Goal: Task Accomplishment & Management: Use online tool/utility

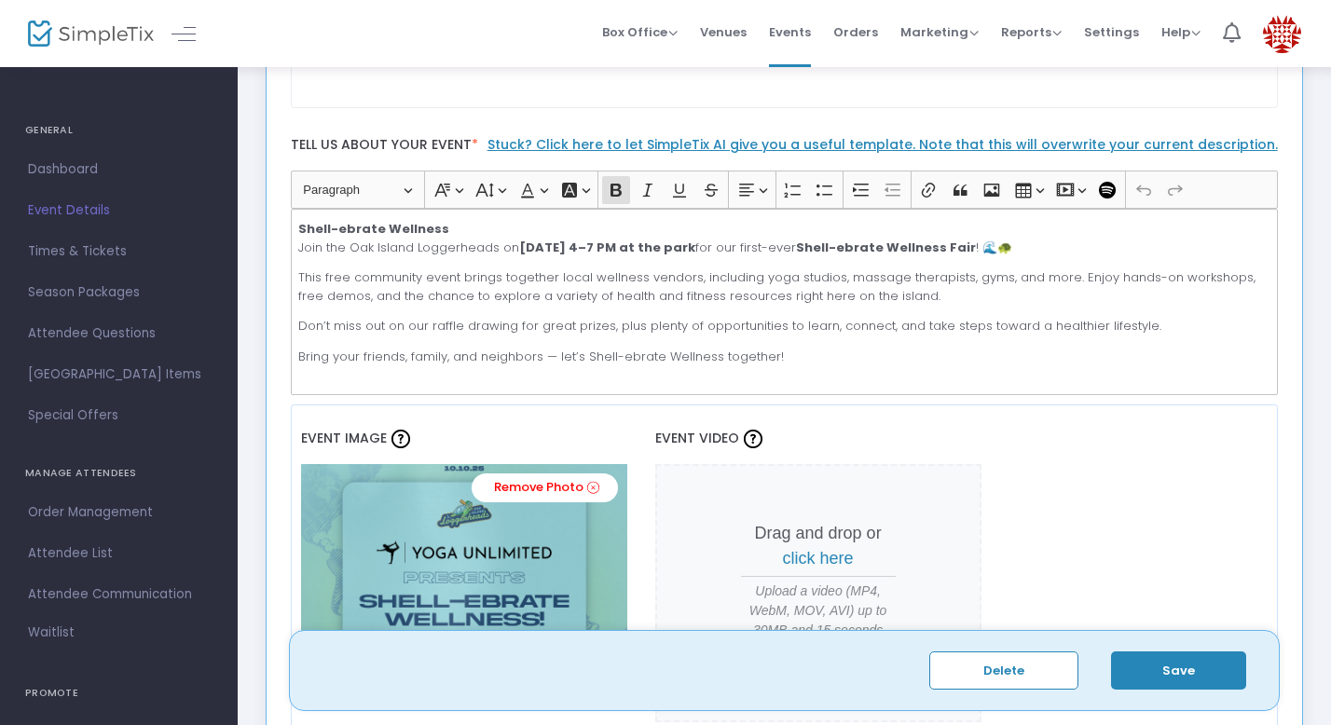
scroll to position [482, 0]
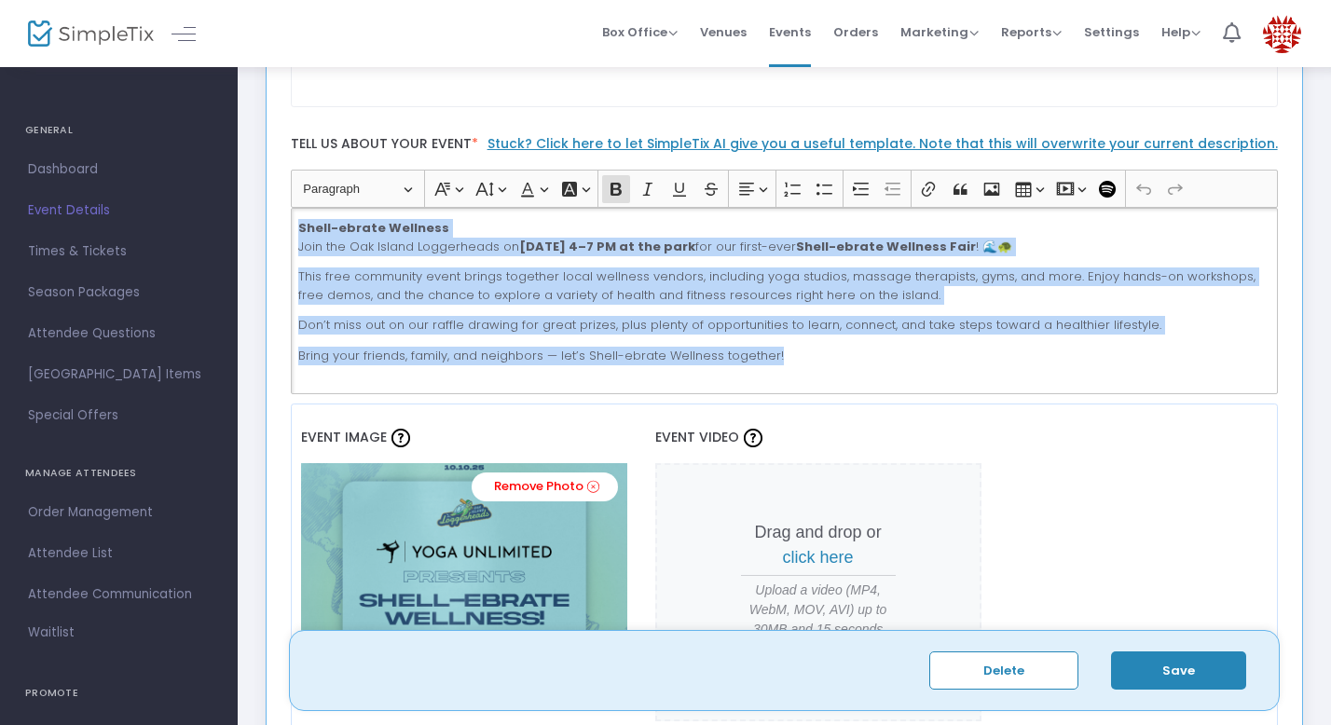
drag, startPoint x: 297, startPoint y: 226, endPoint x: 849, endPoint y: 391, distance: 575.9
click at [849, 391] on div "Shell-ebrate Wellness Join the Oak Island Loggerheads [DATE][DATE] 4–7 PM at th…" at bounding box center [785, 301] width 988 height 186
copy div "Shell-ebrate Wellness Join the Oak Island Loggerheads [DATE][DATE] 4–7 PM at th…"
click at [785, 255] on p "Shell-ebrate Wellness Join the Oak Island Loggerheads [DATE][DATE] 4–7 PM at th…" at bounding box center [783, 237] width 971 height 36
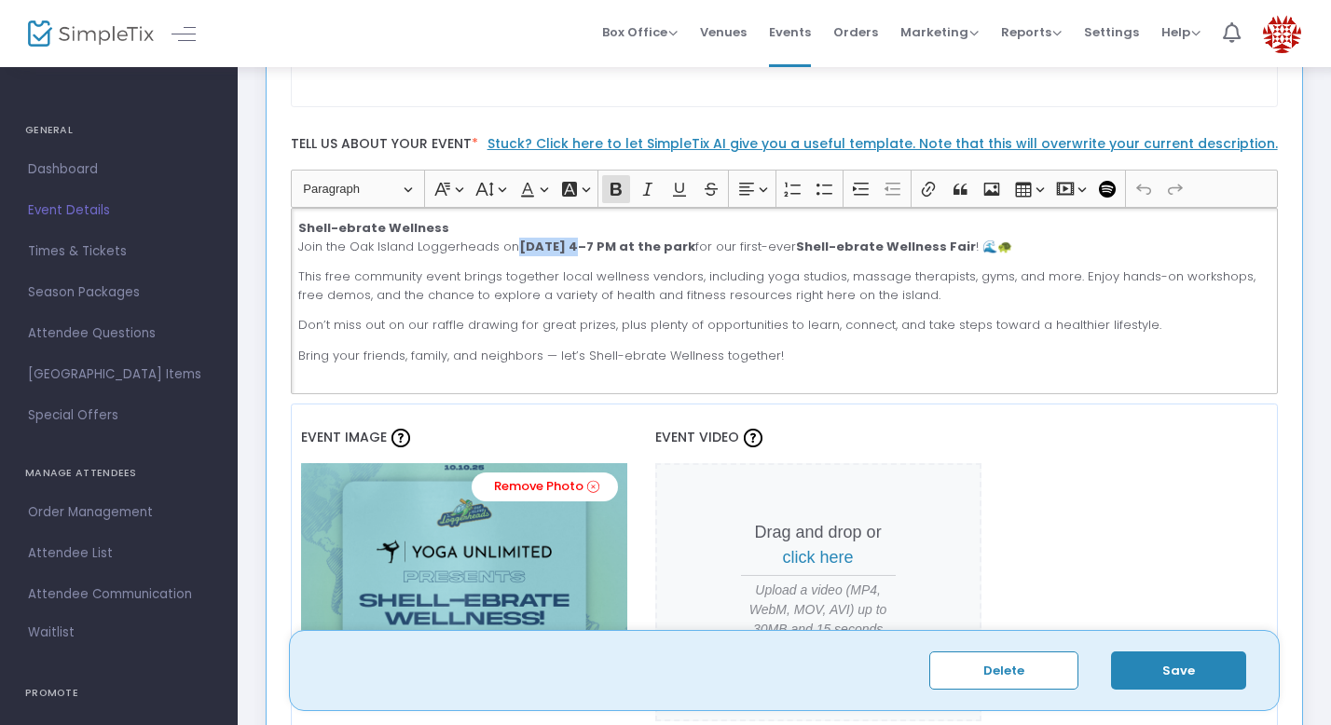
drag, startPoint x: 574, startPoint y: 248, endPoint x: 516, endPoint y: 247, distance: 57.8
click at [519, 247] on strong "[DATE] 4–7 PM at the park" at bounding box center [607, 247] width 176 height 18
drag, startPoint x: 553, startPoint y: 249, endPoint x: 518, endPoint y: 249, distance: 34.5
click at [518, 249] on p "Shell-ebrate Wellness Join the Oak Island Loggerheads [DATE][DATE] 4–7 PM at th…" at bounding box center [783, 237] width 971 height 36
click at [612, 190] on icon "Editor toolbar" at bounding box center [616, 189] width 11 height 13
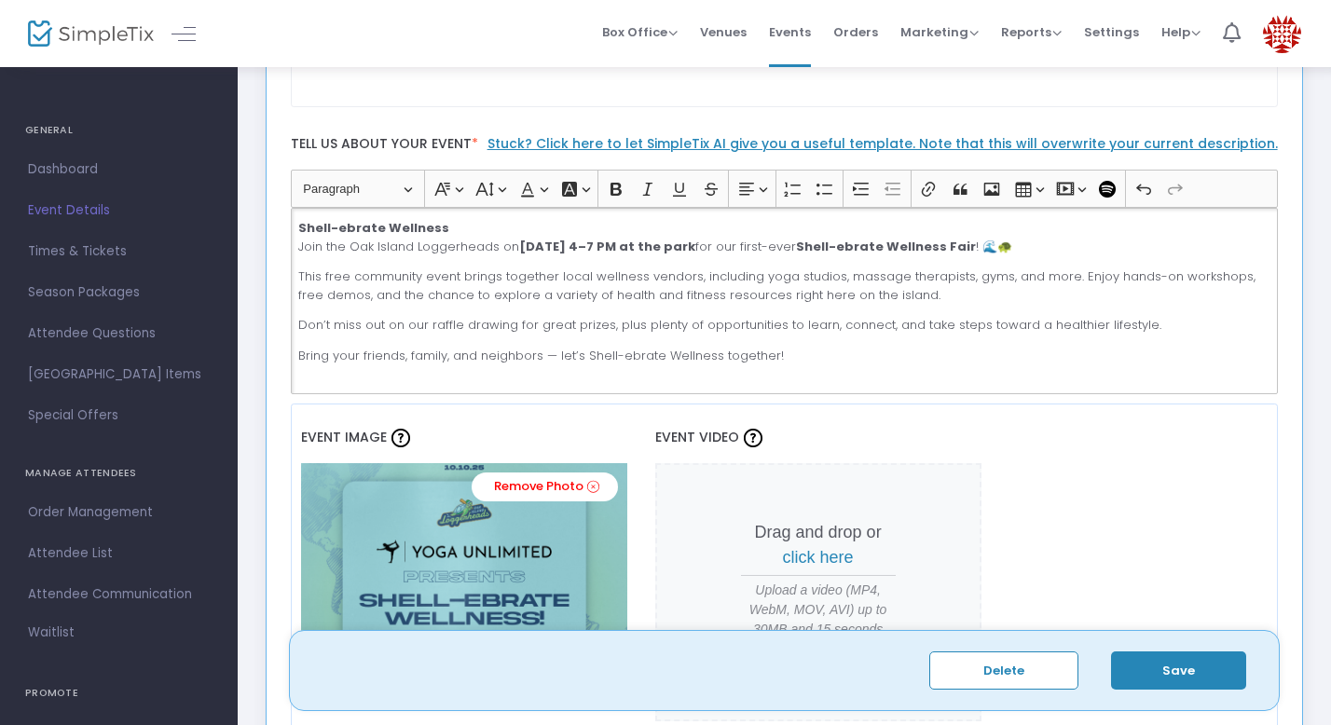
click at [603, 282] on p "This free community event brings together local wellness vendors, including yog…" at bounding box center [783, 286] width 971 height 36
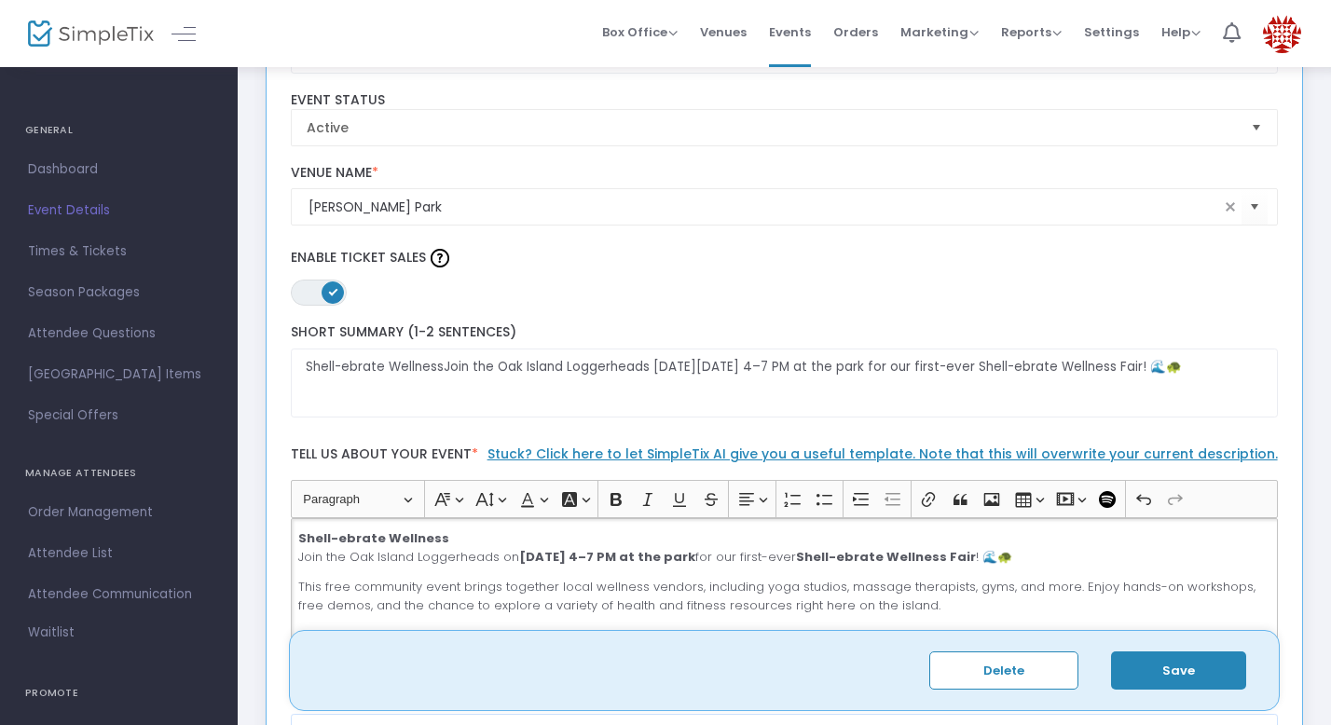
scroll to position [158, 0]
